Goal: Navigation & Orientation: Find specific page/section

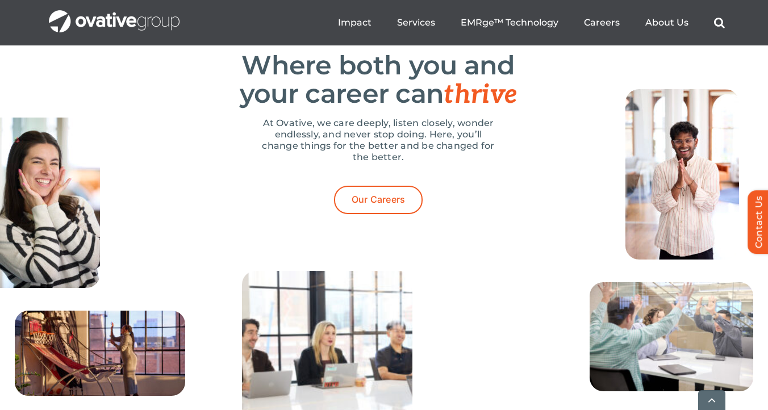
scroll to position [4236, 0]
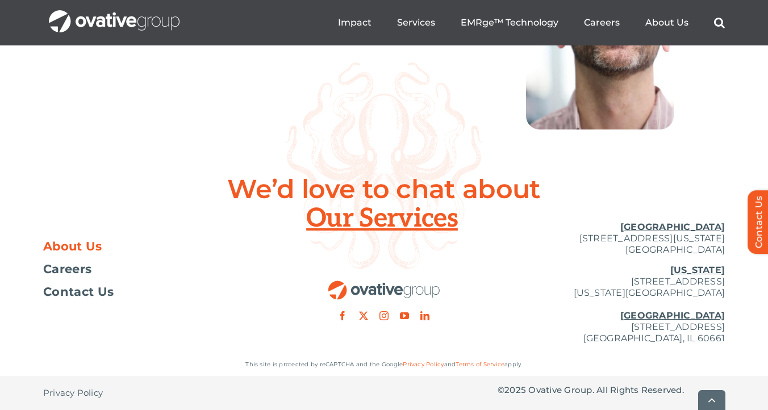
click at [54, 249] on span "About Us" at bounding box center [72, 246] width 59 height 11
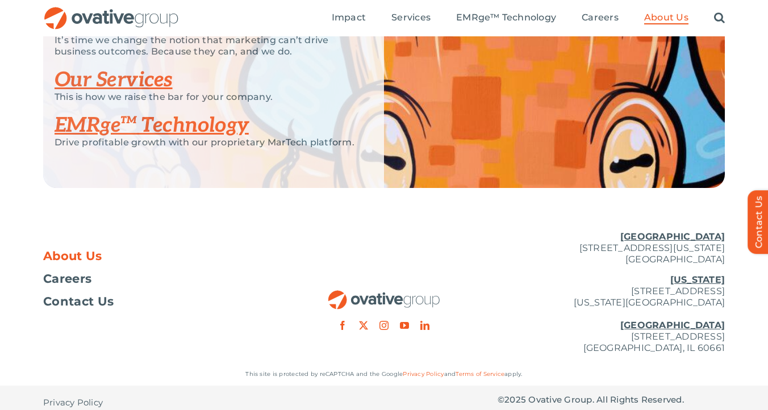
scroll to position [2382, 0]
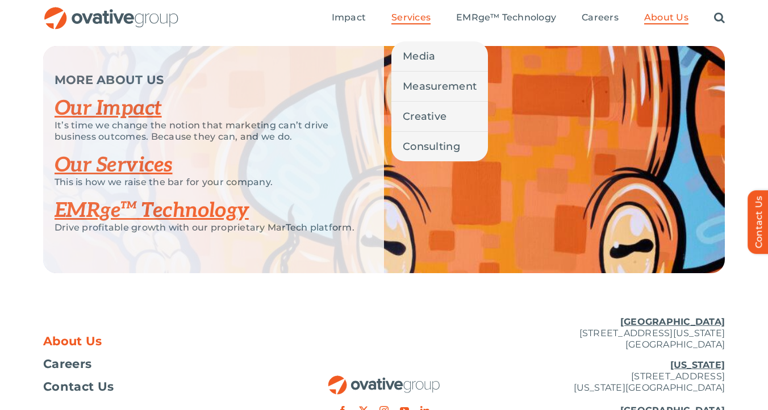
click at [416, 15] on span "Services" at bounding box center [410, 17] width 39 height 11
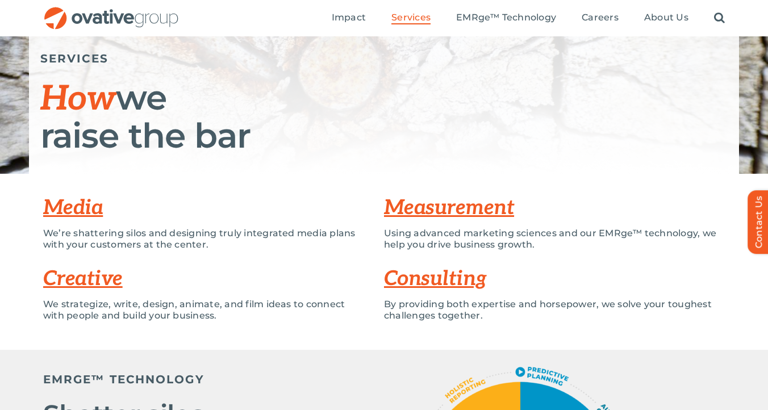
scroll to position [136, 0]
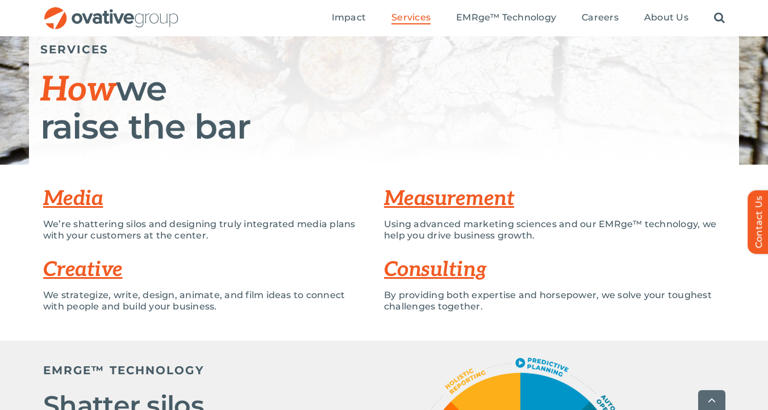
click at [77, 202] on link "Media" at bounding box center [73, 198] width 60 height 25
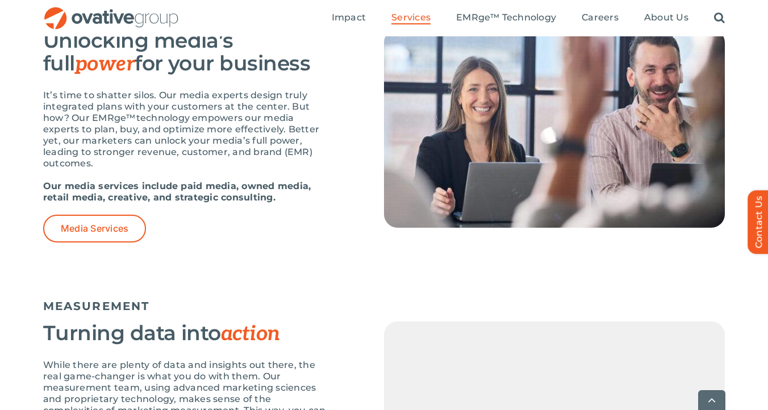
scroll to position [806, 0]
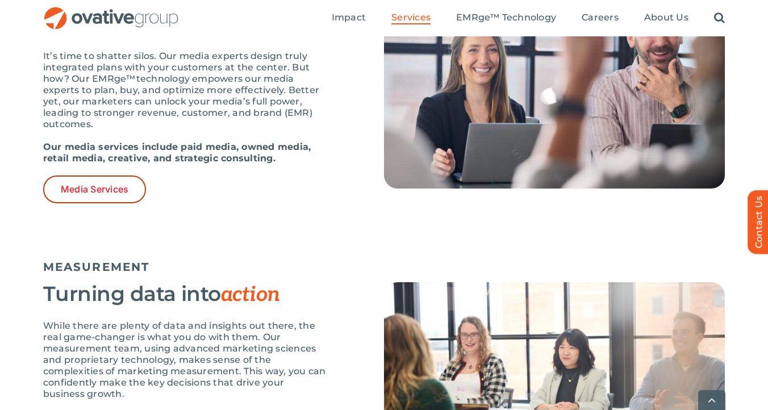
click at [77, 202] on link "Media Services" at bounding box center [94, 190] width 103 height 28
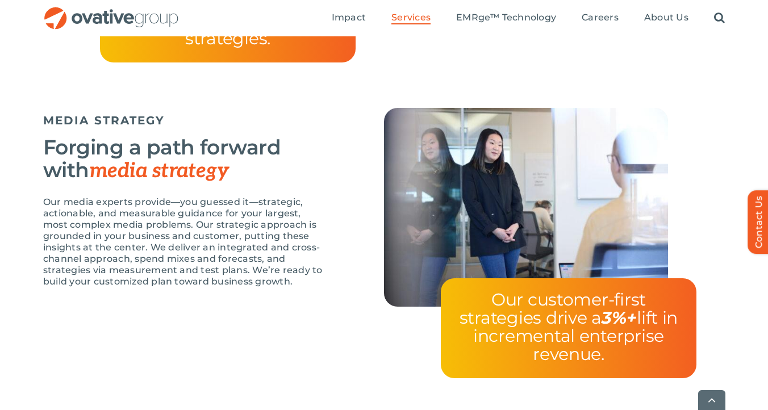
scroll to position [2089, 0]
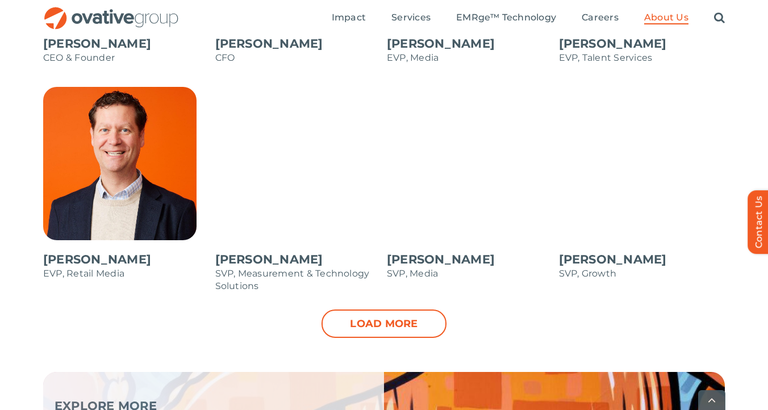
scroll to position [1172, 0]
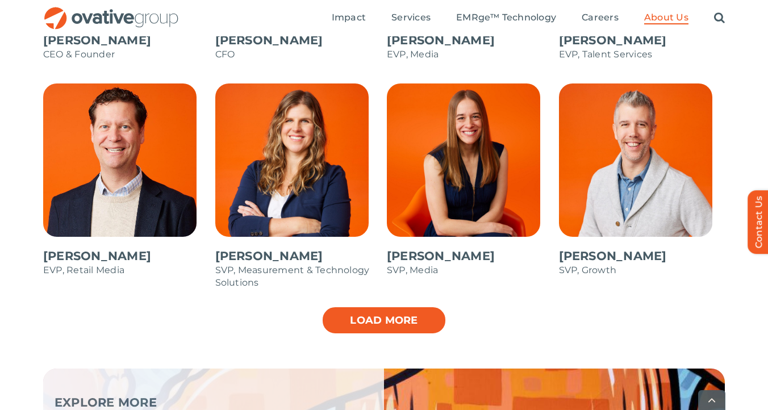
click at [362, 324] on link "Load more" at bounding box center [384, 320] width 125 height 28
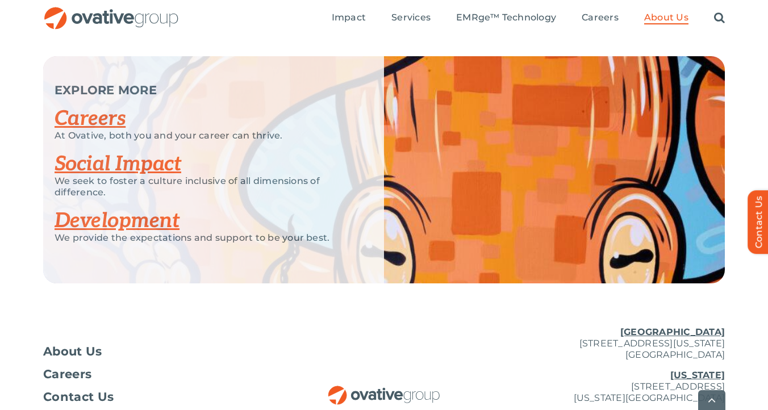
scroll to position [2034, 0]
